Goal: Navigation & Orientation: Find specific page/section

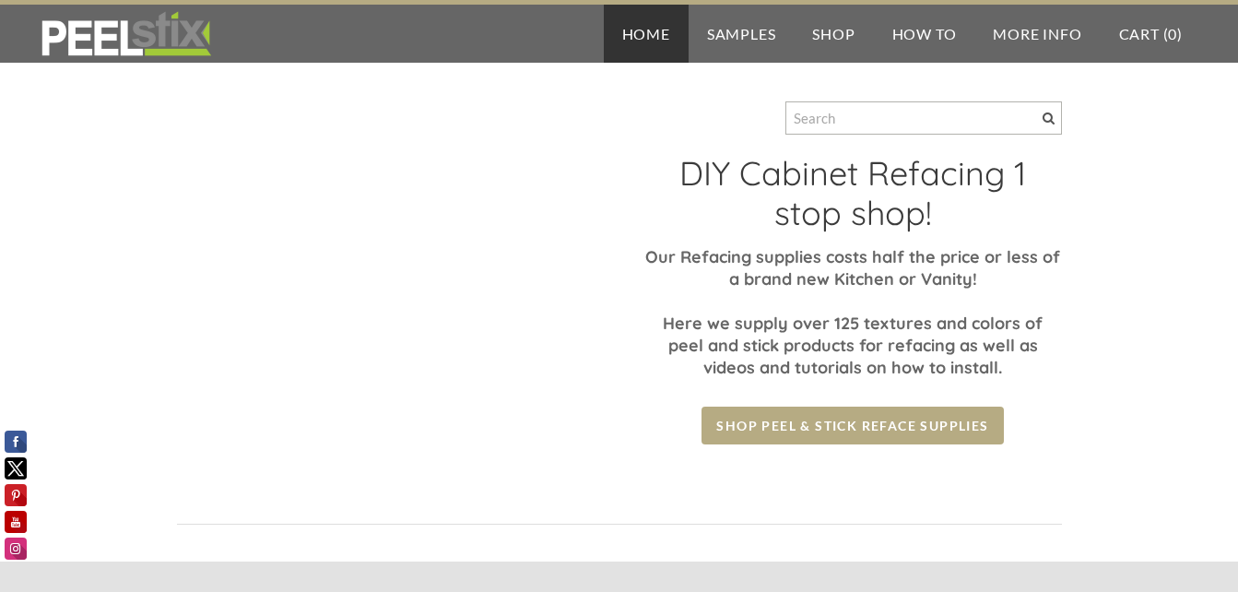
click at [655, 37] on link "Home" at bounding box center [646, 34] width 85 height 58
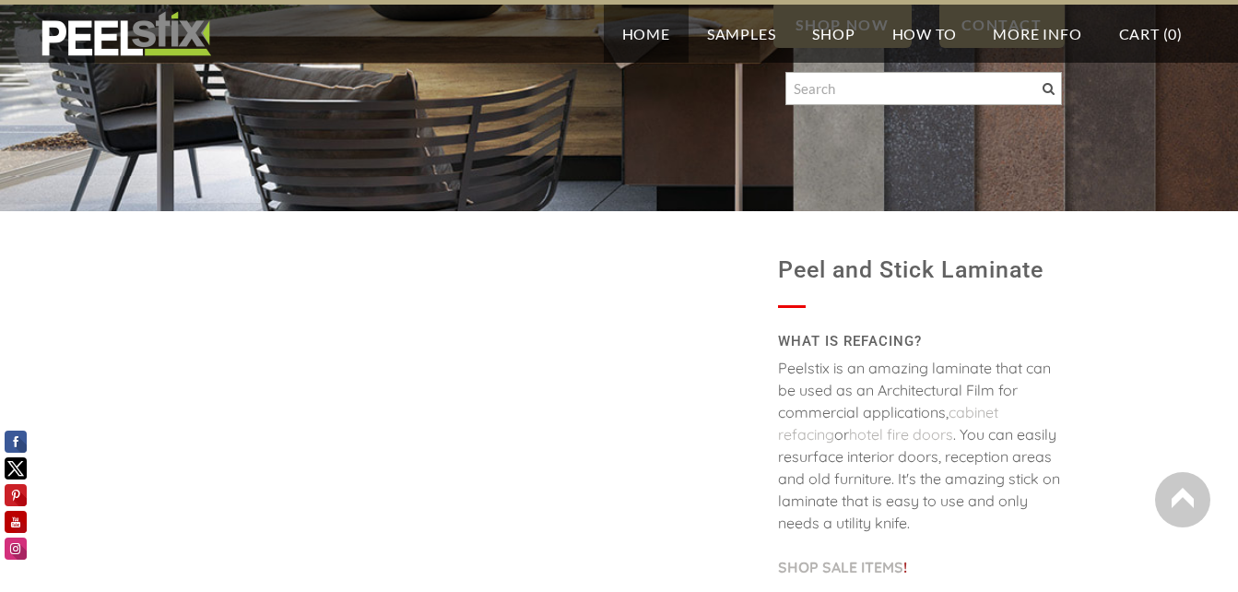
scroll to position [265, 0]
